Goal: Obtain resource: Obtain resource

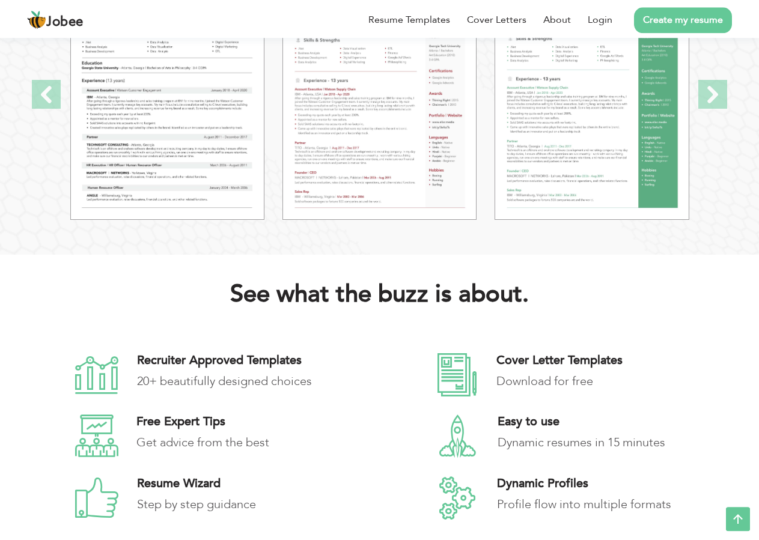
scroll to position [1365, 0]
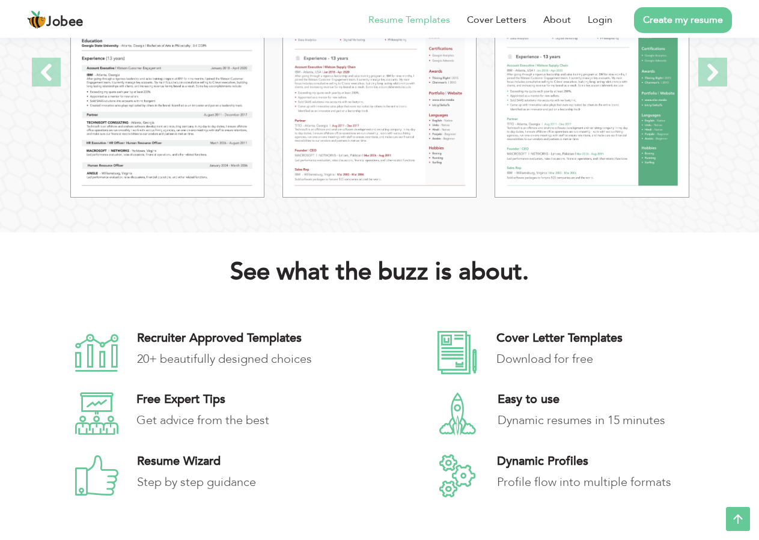
drag, startPoint x: 403, startPoint y: 20, endPoint x: 388, endPoint y: 22, distance: 15.1
click at [404, 20] on link "Resume Templates" at bounding box center [409, 20] width 82 height 14
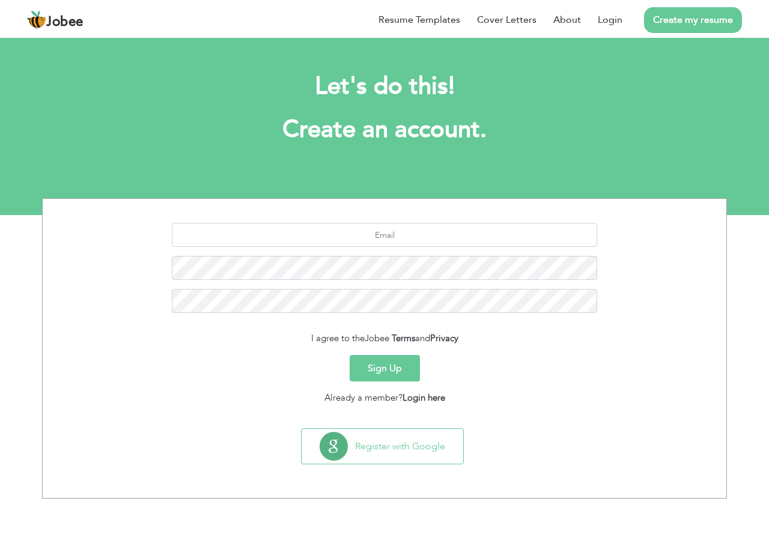
click at [760, 214] on div "I agree to the Jobee Terms and Privacy Sign Up Already a member? Login here Reg…" at bounding box center [384, 348] width 769 height 300
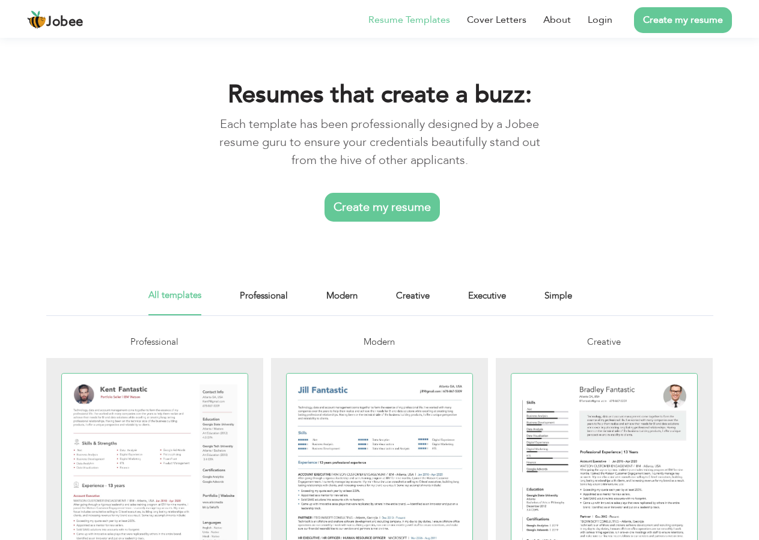
scroll to position [184, 0]
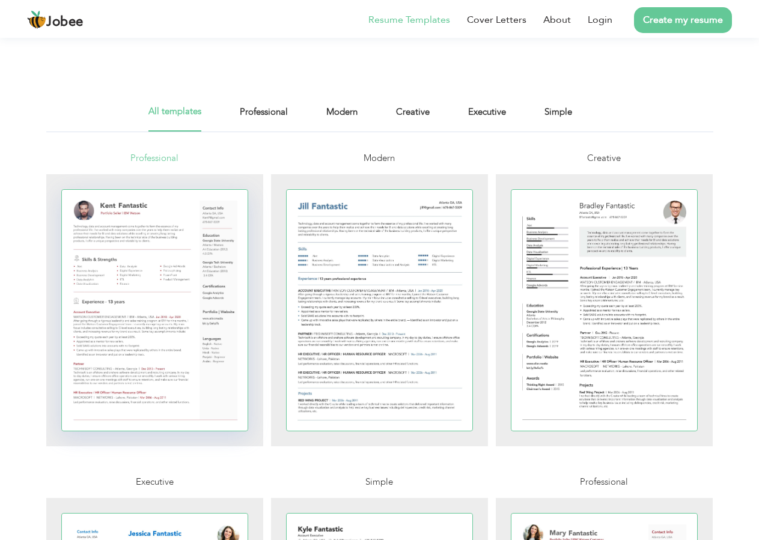
click at [174, 327] on div at bounding box center [155, 310] width 186 height 241
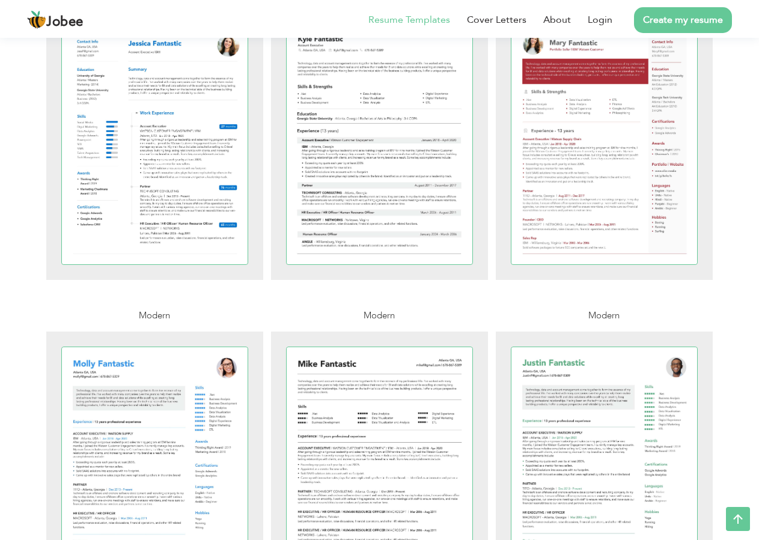
scroll to position [184, 0]
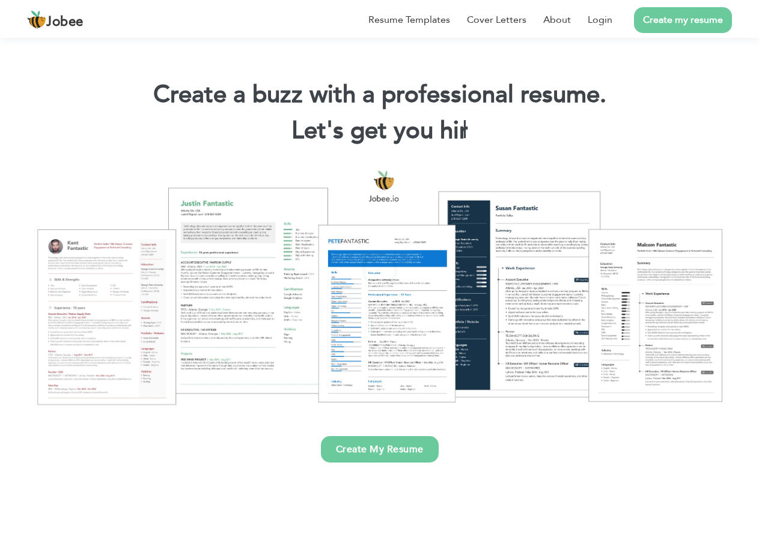
scroll to position [1365, 0]
